Goal: Task Accomplishment & Management: Use online tool/utility

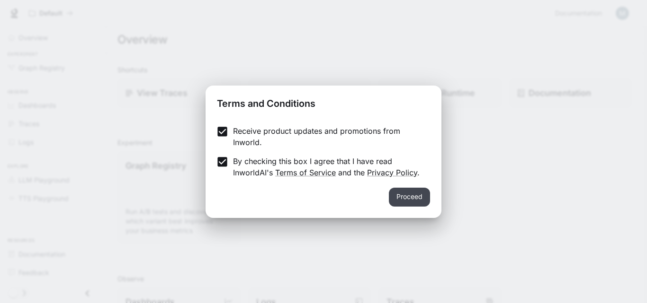
click at [417, 195] on button "Proceed" at bounding box center [409, 197] width 41 height 19
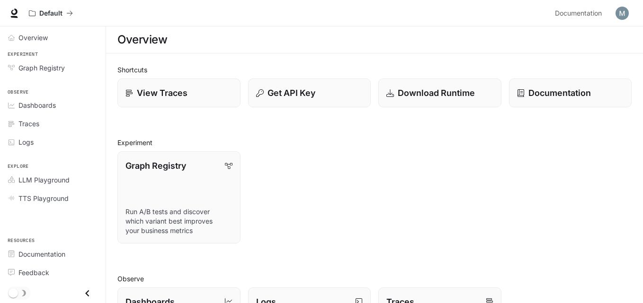
click at [134, 96] on div "View Traces" at bounding box center [178, 93] width 107 height 13
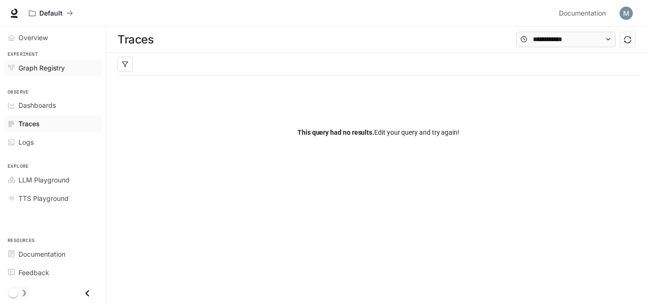
click at [44, 64] on span "Graph Registry" at bounding box center [41, 68] width 46 height 10
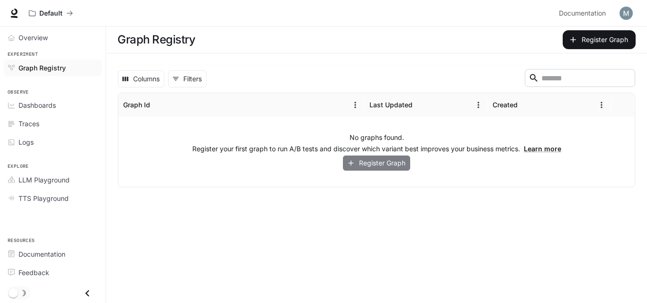
click at [380, 167] on button "Register Graph" at bounding box center [376, 164] width 67 height 16
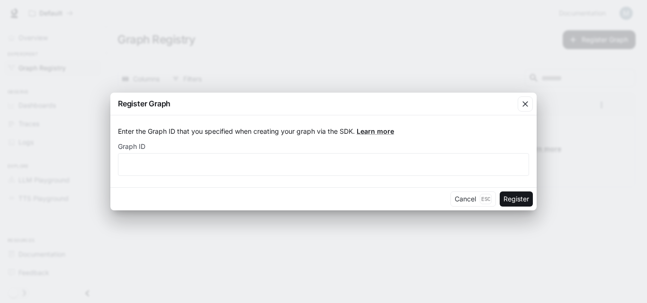
click at [170, 152] on label "Graph ID" at bounding box center [323, 148] width 411 height 9
click at [170, 159] on div "​" at bounding box center [323, 164] width 411 height 23
drag, startPoint x: 170, startPoint y: 159, endPoint x: 155, endPoint y: 159, distance: 15.2
click at [155, 159] on div "​" at bounding box center [323, 164] width 411 height 23
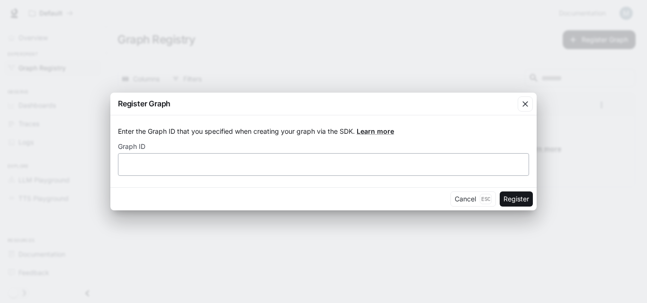
click at [155, 159] on div "​" at bounding box center [323, 164] width 411 height 23
click at [159, 163] on input "text" at bounding box center [323, 164] width 410 height 9
paste input "**********"
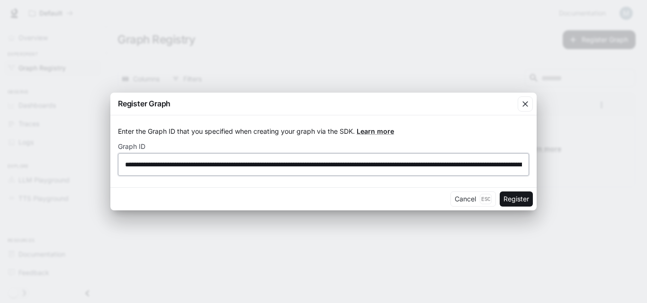
scroll to position [0, 10973]
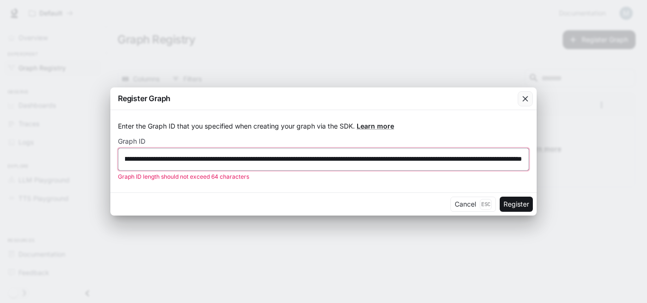
type input "**********"
click at [529, 96] on icon "button" at bounding box center [524, 98] width 9 height 9
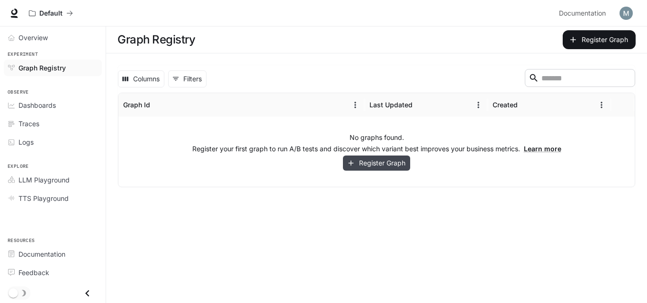
click at [382, 163] on button "Register Graph" at bounding box center [376, 164] width 67 height 16
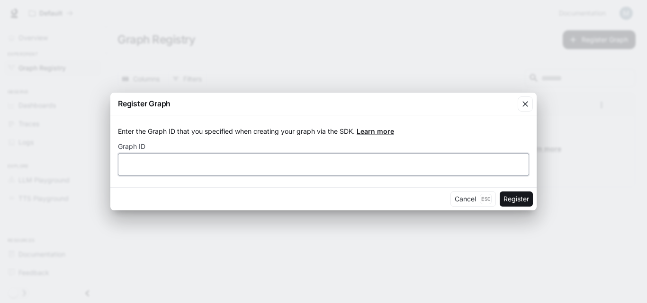
click at [234, 167] on input "text" at bounding box center [323, 164] width 410 height 9
type input "*****"
click at [519, 190] on div "Cancel Esc Register" at bounding box center [323, 198] width 426 height 23
click at [518, 202] on button "Register" at bounding box center [515, 199] width 33 height 15
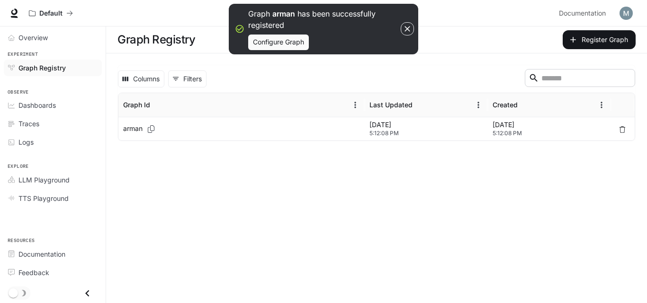
click at [227, 198] on main "Graph Registry Register Graph Columns 0 Filters ​ Graph Id Last Updated Created…" at bounding box center [376, 165] width 541 height 277
